Goal: Download file/media

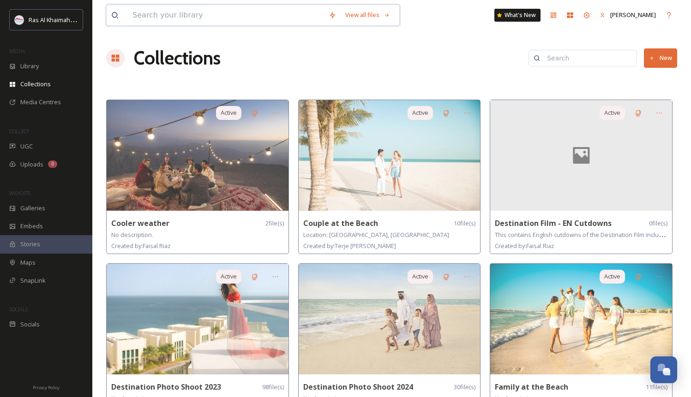
click at [176, 16] on input at bounding box center [226, 15] width 196 height 20
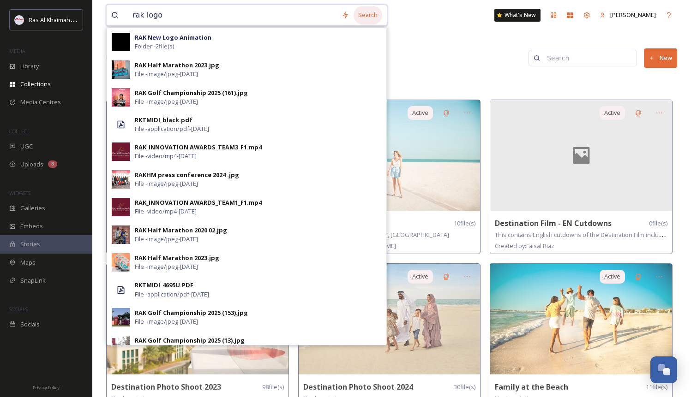
type input "rak logo"
click at [375, 18] on div "Search" at bounding box center [367, 15] width 29 height 18
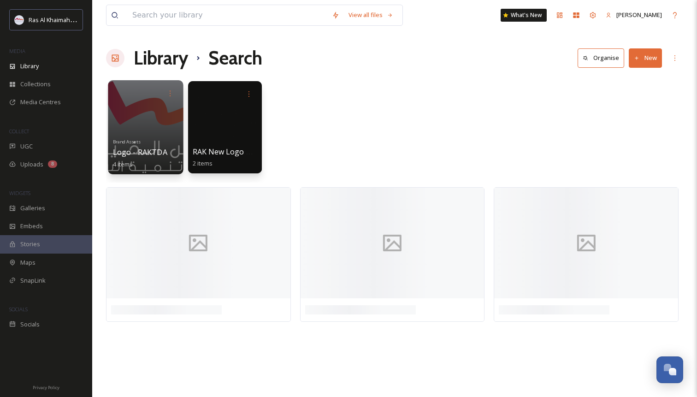
click at [147, 140] on div "Brand Assets Logo - RAKTDA 4 items" at bounding box center [146, 152] width 66 height 34
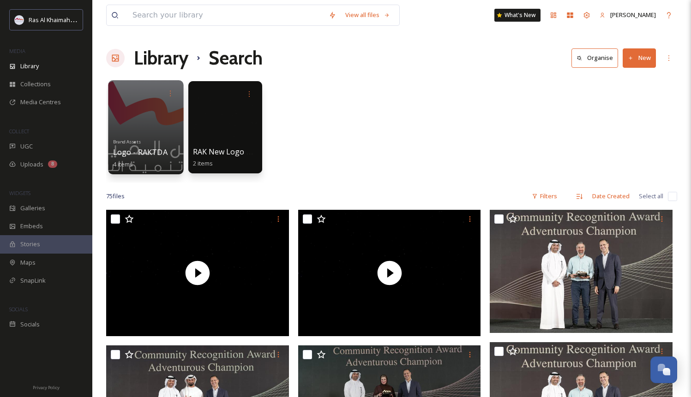
click at [147, 140] on div "Brand Assets Logo - RAKTDA 4 items" at bounding box center [146, 152] width 66 height 34
click at [143, 127] on div at bounding box center [145, 127] width 75 height 94
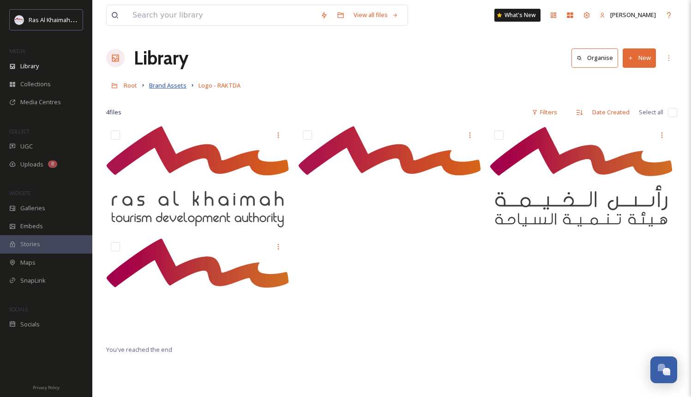
click at [180, 85] on span "Brand Assets" at bounding box center [167, 85] width 37 height 8
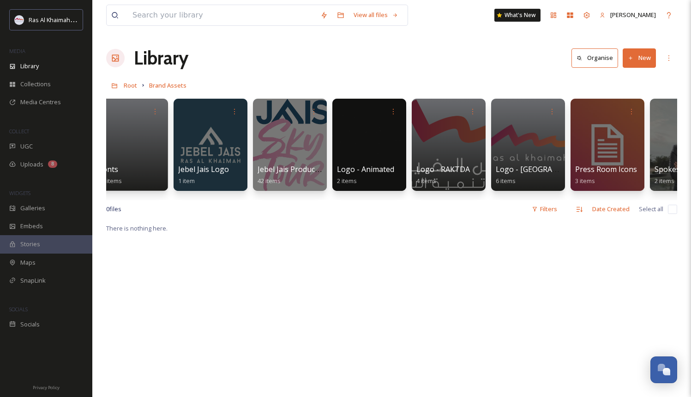
scroll to position [0, 381]
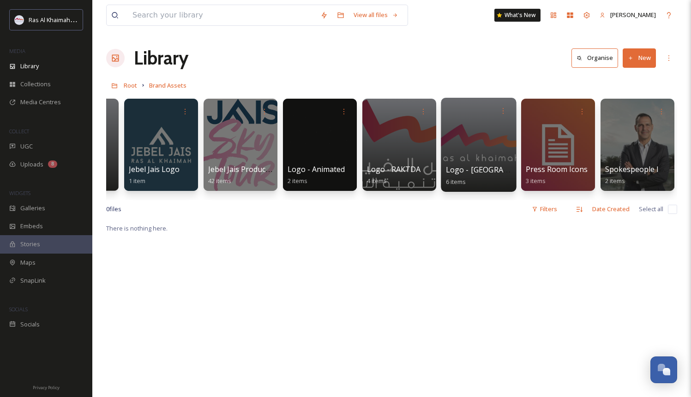
click at [460, 147] on div at bounding box center [478, 145] width 75 height 94
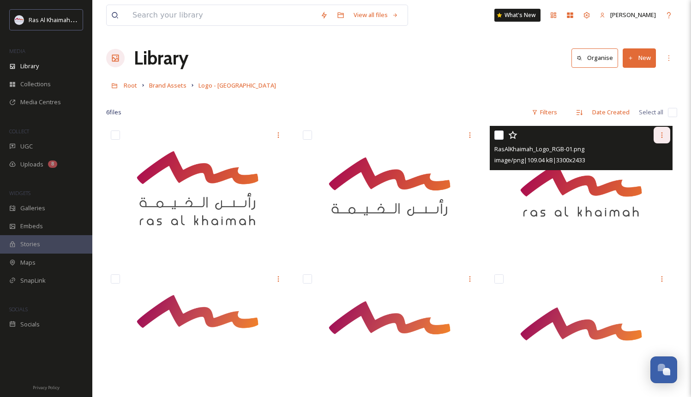
click at [661, 137] on icon at bounding box center [661, 135] width 1 height 6
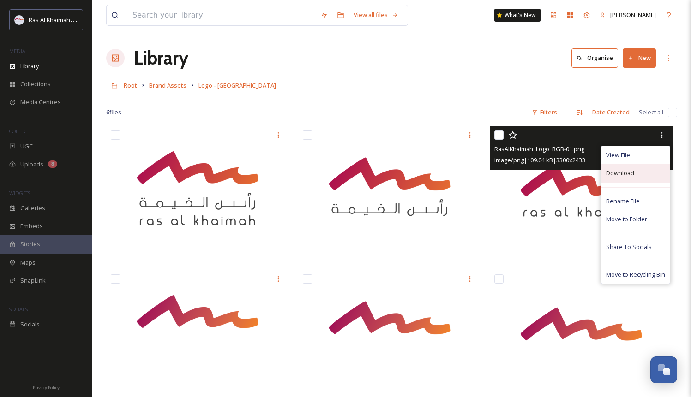
click at [620, 177] on span "Download" at bounding box center [620, 173] width 28 height 9
